Goal: Information Seeking & Learning: Find specific fact

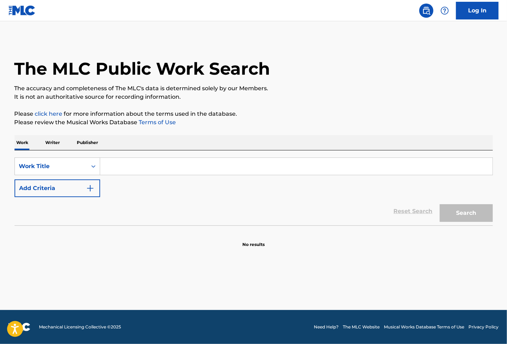
click at [126, 169] on input "Search Form" at bounding box center [296, 166] width 392 height 17
paste input "Black Sheep"
type input "Black Sheep"
click at [92, 189] on img "Search Form" at bounding box center [90, 188] width 8 height 8
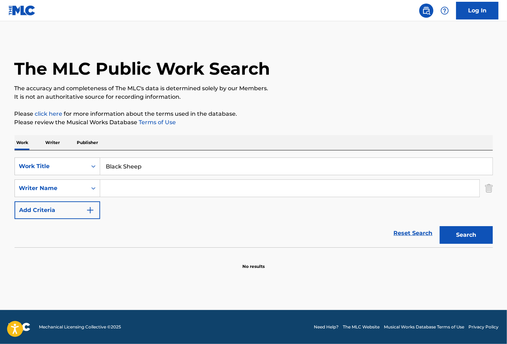
click at [142, 186] on input "Search Form" at bounding box center [289, 188] width 379 height 17
type input "[PERSON_NAME]"
click at [440, 226] on button "Search" at bounding box center [466, 235] width 53 height 18
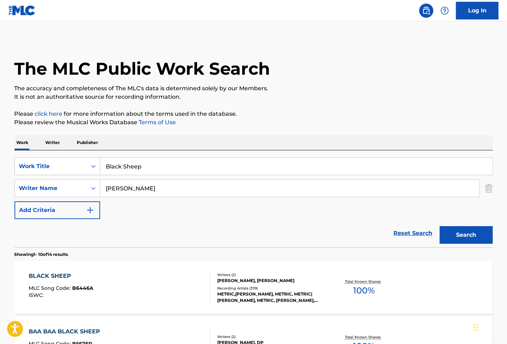
click at [139, 279] on div "BLACK SHEEP MLC Song Code : B6446A ISWC :" at bounding box center [120, 288] width 182 height 32
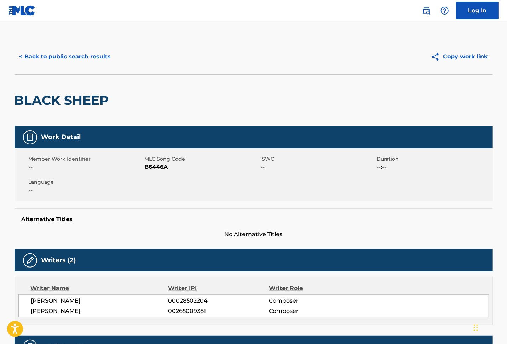
click at [67, 57] on button "< Back to public search results" at bounding box center [66, 57] width 102 height 18
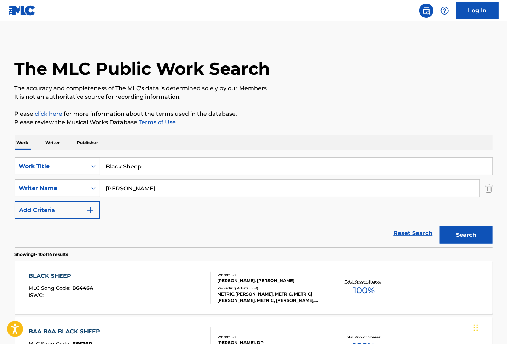
scroll to position [47, 0]
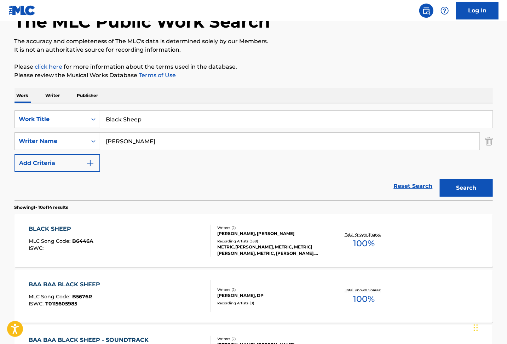
click at [120, 234] on div "BLACK SHEEP MLC Song Code : B6446A ISWC :" at bounding box center [120, 241] width 182 height 32
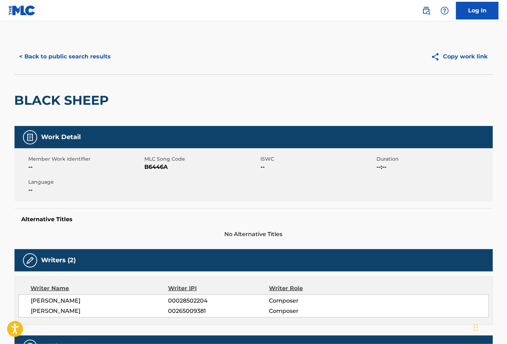
scroll to position [236, 0]
